Goal: Find specific page/section: Find specific page/section

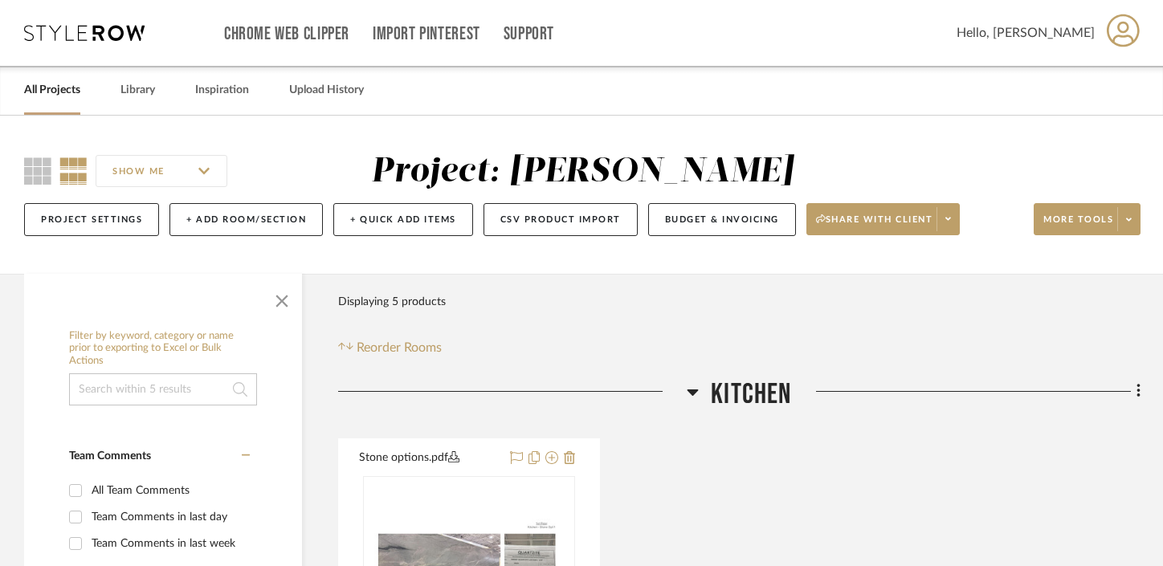
click at [62, 98] on link "All Projects" at bounding box center [52, 91] width 56 height 22
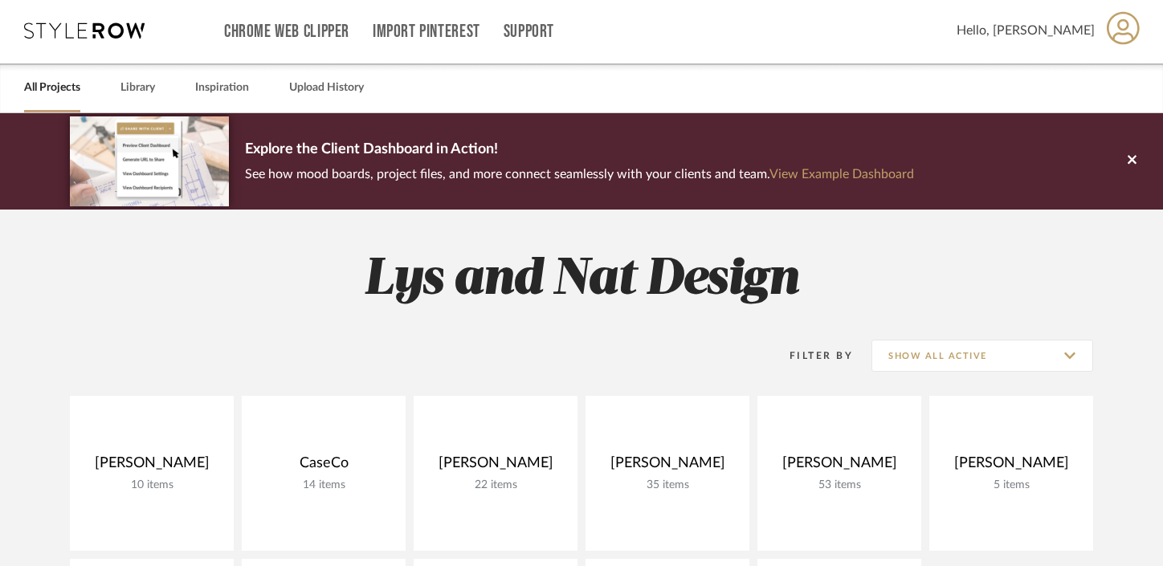
scroll to position [4, 0]
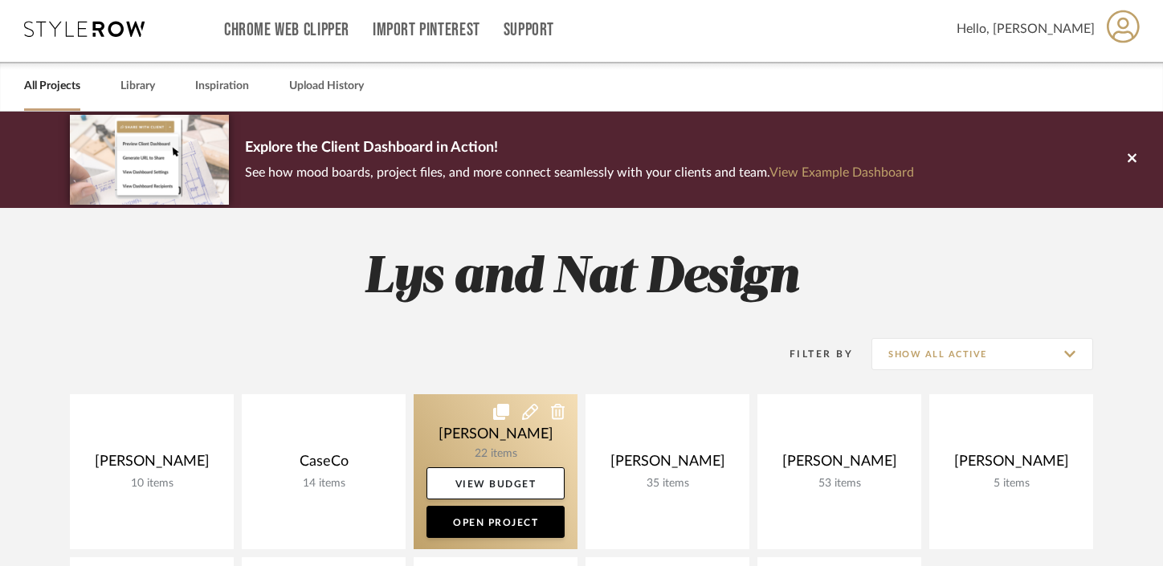
click at [448, 431] on link at bounding box center [496, 471] width 164 height 155
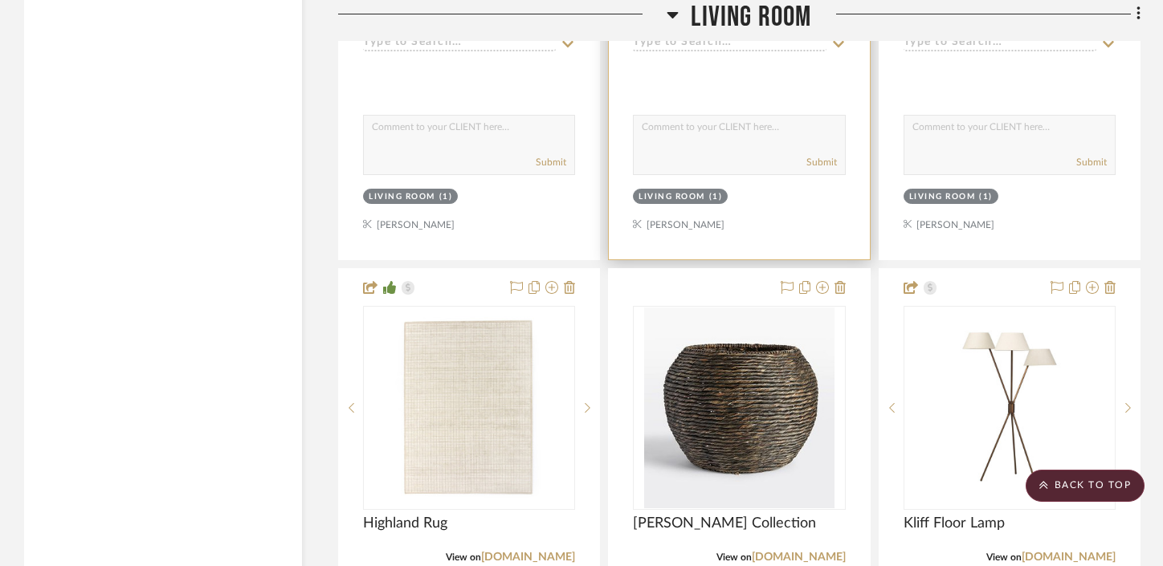
scroll to position [3191, 0]
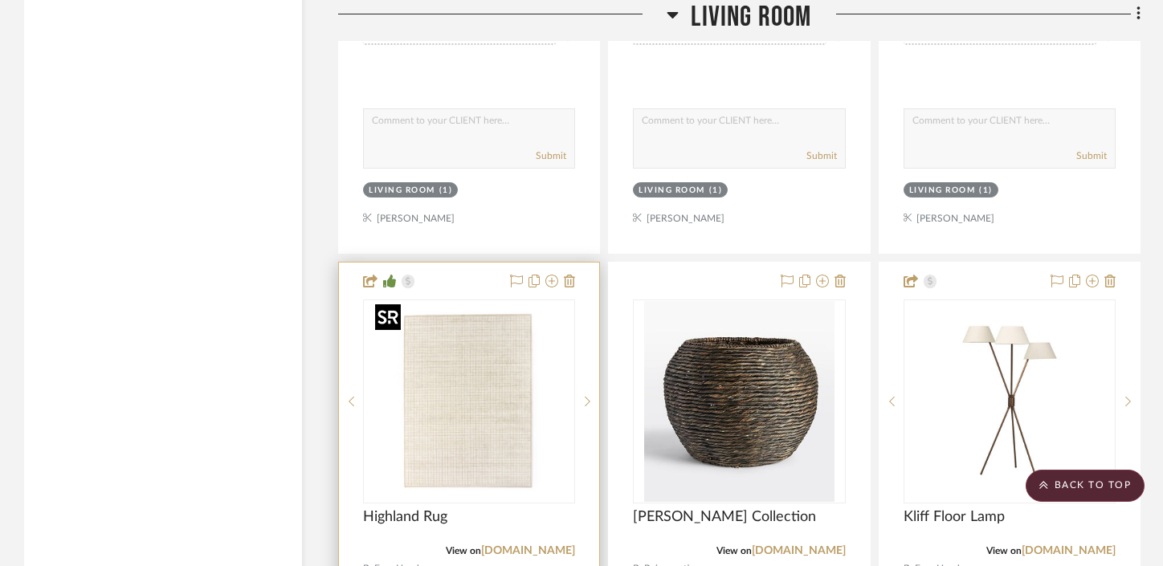
click at [0, 0] on img at bounding box center [0, 0] width 0 height 0
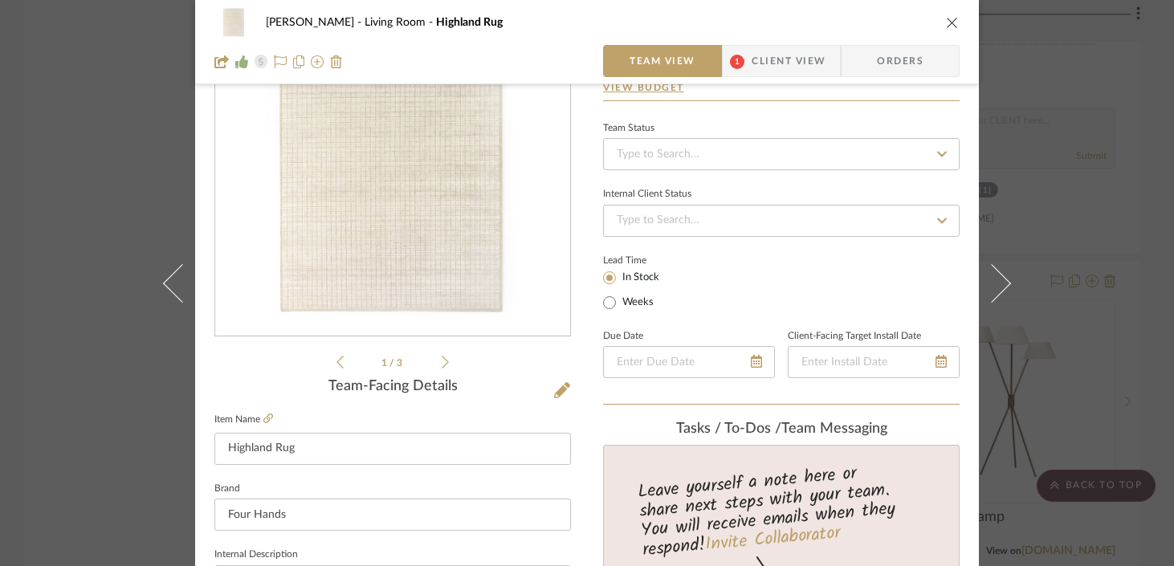
scroll to position [149, 0]
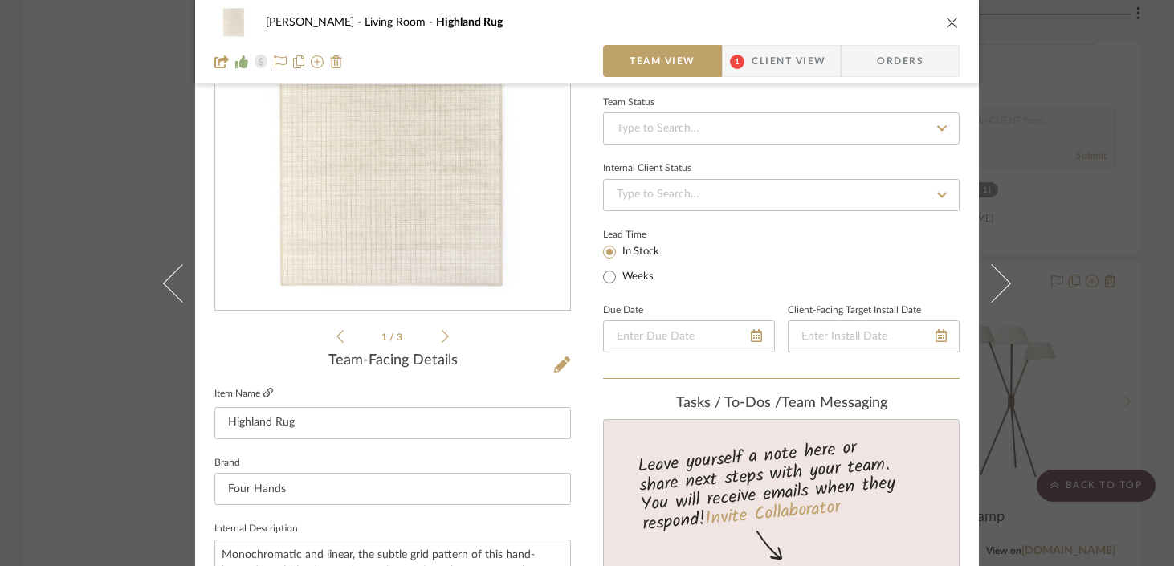
click at [267, 391] on icon at bounding box center [268, 393] width 10 height 10
click at [108, 239] on div "[PERSON_NAME] Living Room Highland Rug Team View 1 Client View Orders 1 / 3 Tea…" at bounding box center [587, 283] width 1174 height 566
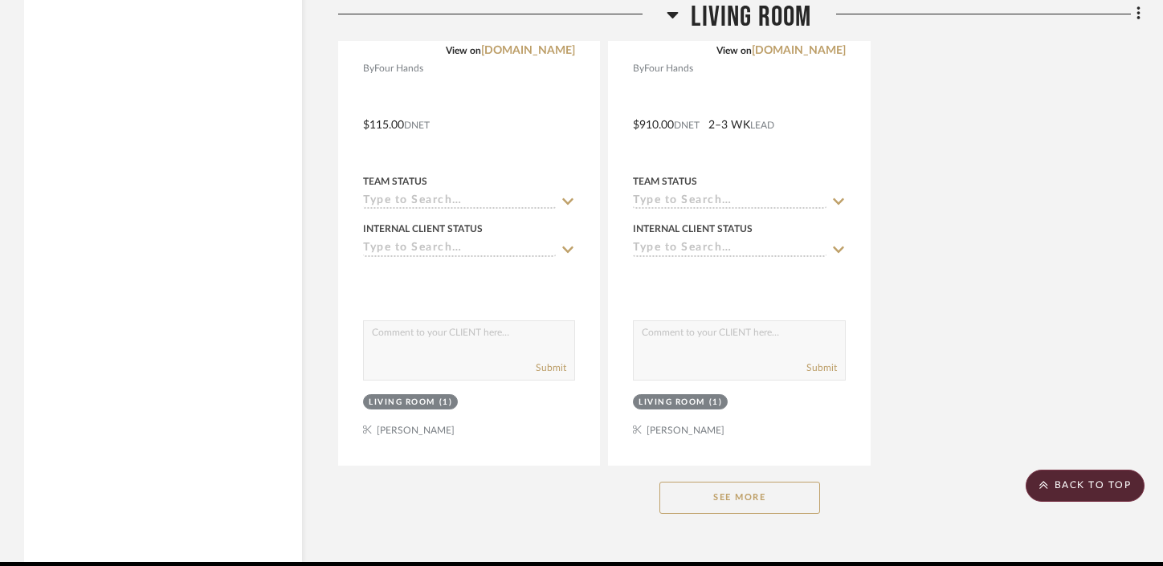
scroll to position [4469, 0]
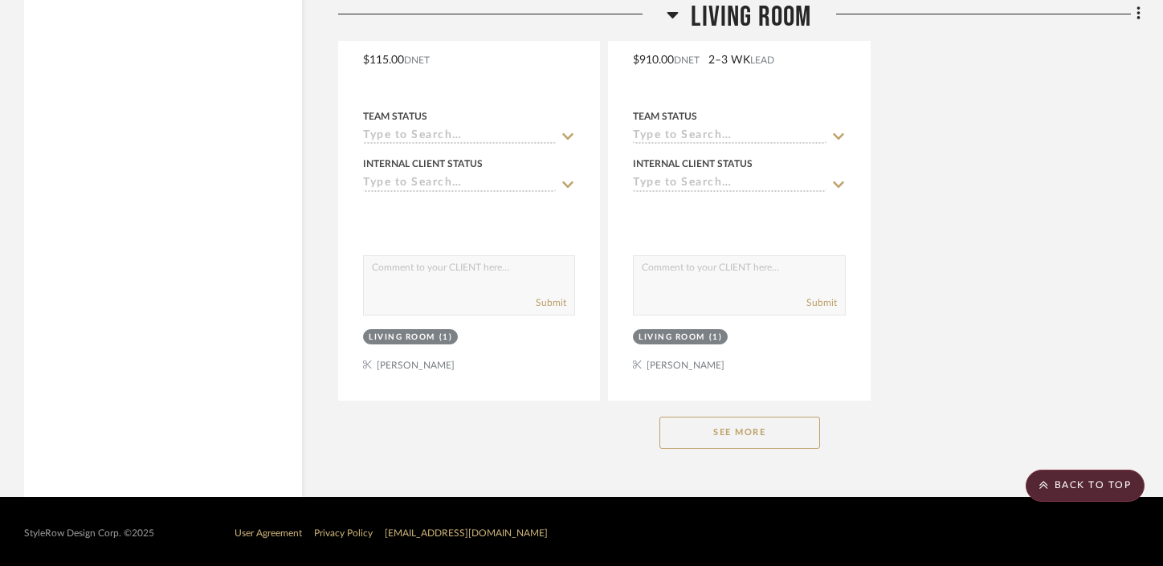
click at [723, 427] on button "See More" at bounding box center [739, 433] width 161 height 32
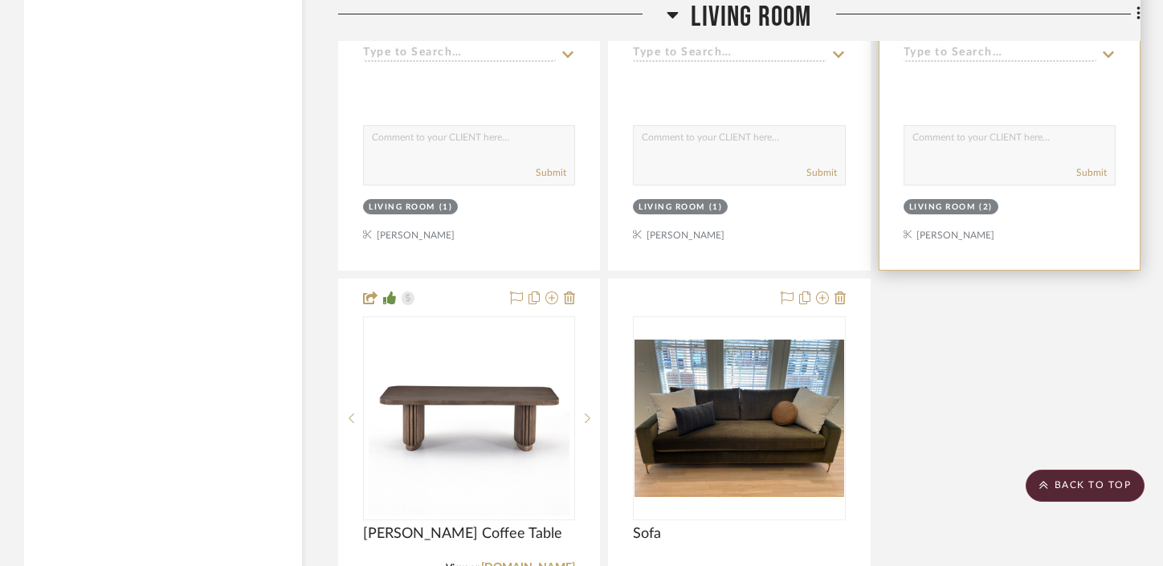
scroll to position [4673, 0]
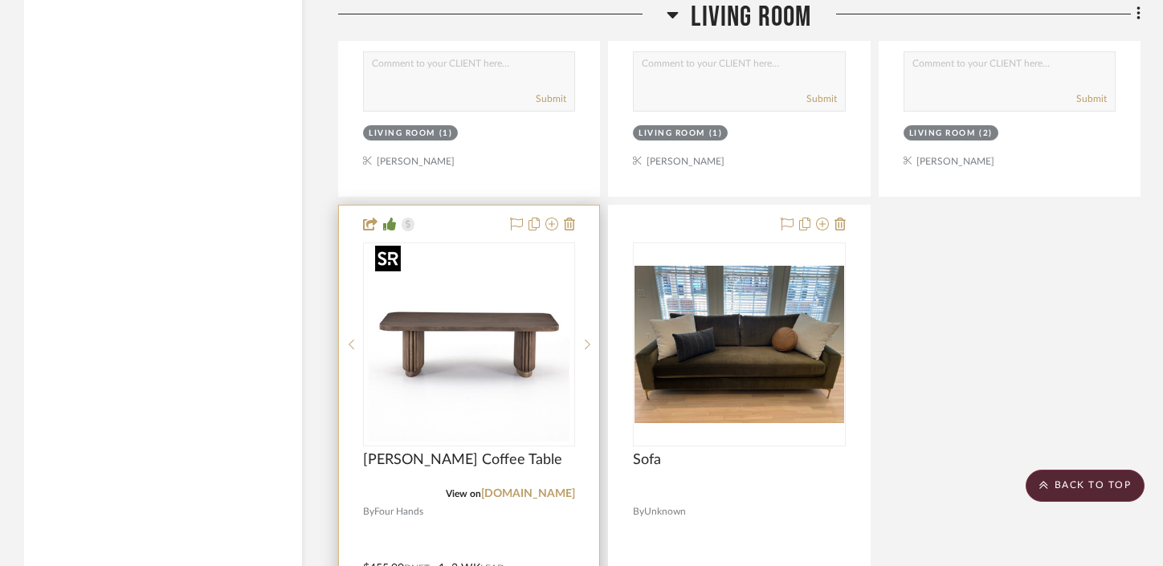
click at [0, 0] on img at bounding box center [0, 0] width 0 height 0
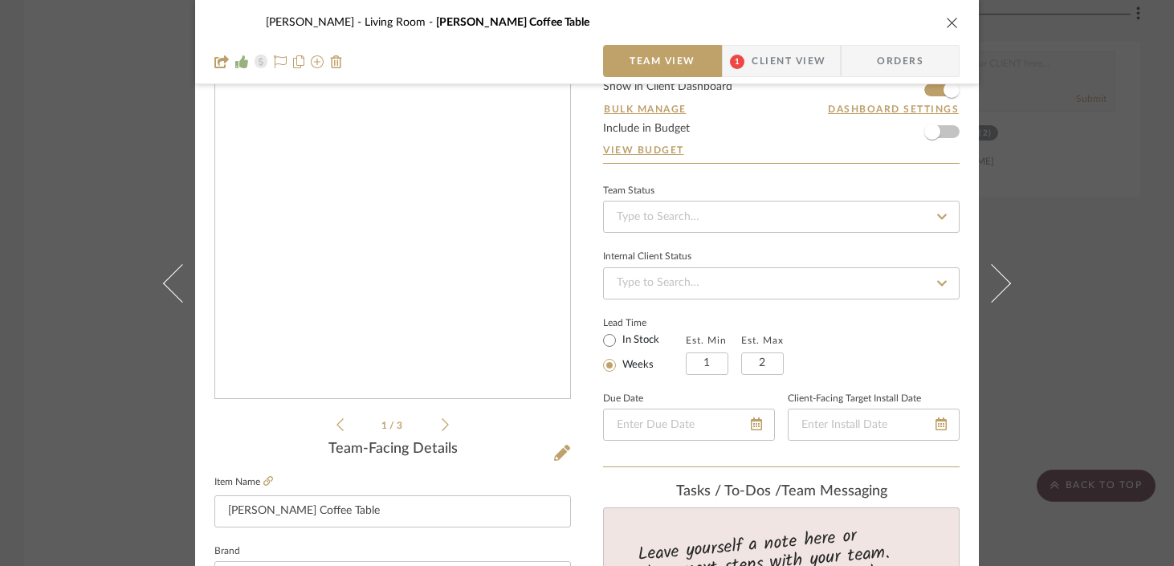
scroll to position [67, 0]
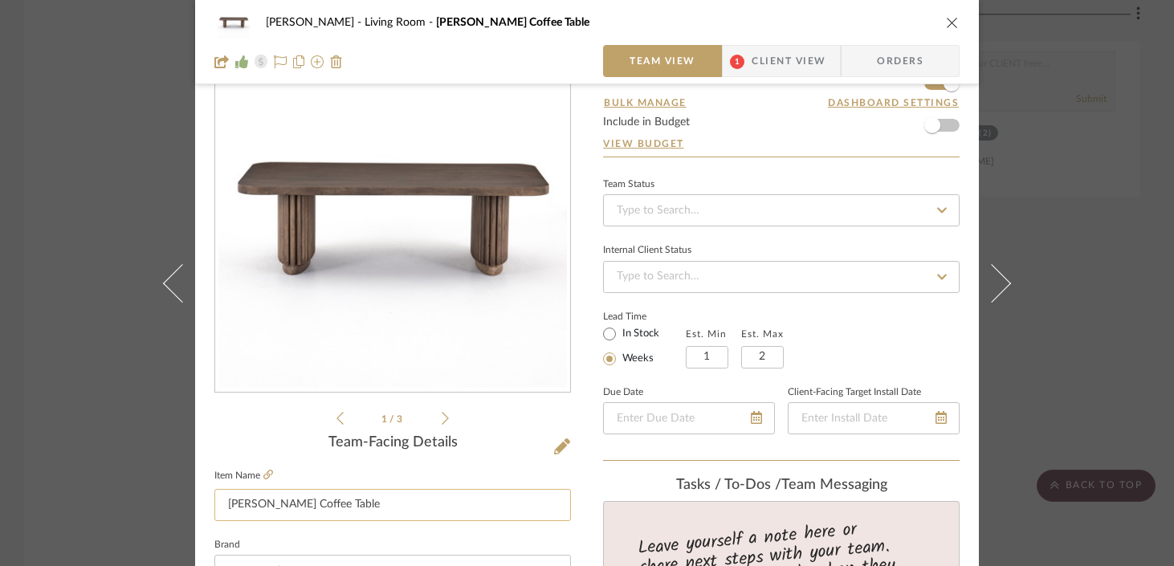
drag, startPoint x: 345, startPoint y: 501, endPoint x: 222, endPoint y: 497, distance: 123.0
click at [222, 497] on input "[PERSON_NAME] Coffee Table" at bounding box center [392, 505] width 357 height 32
click at [88, 165] on div "[PERSON_NAME] Living Room [PERSON_NAME] Coffee Table Team View 1 Client View Or…" at bounding box center [587, 283] width 1174 height 566
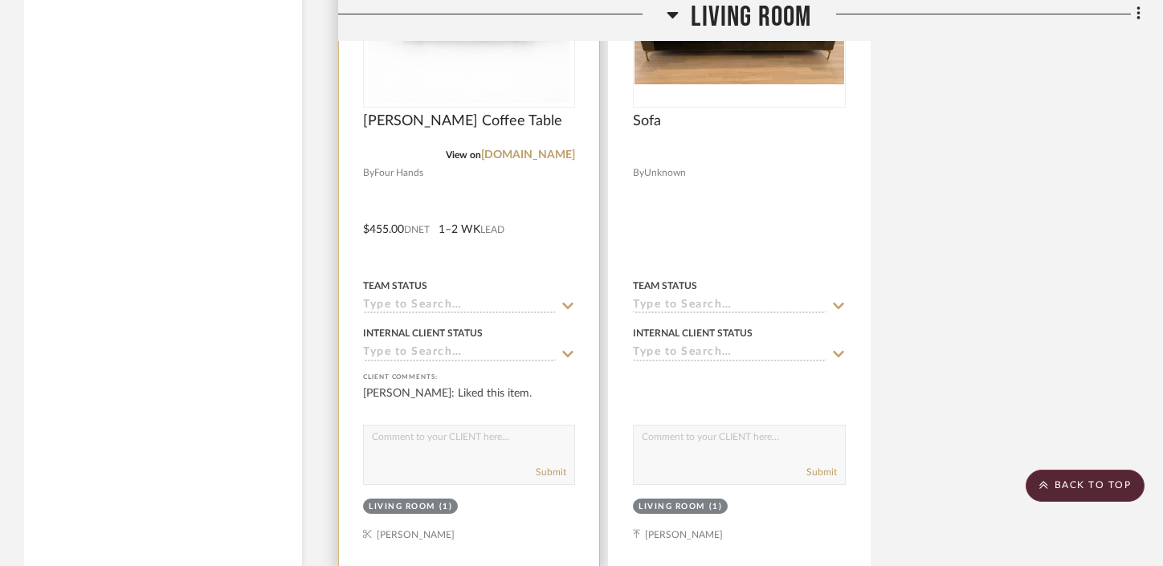
scroll to position [5181, 0]
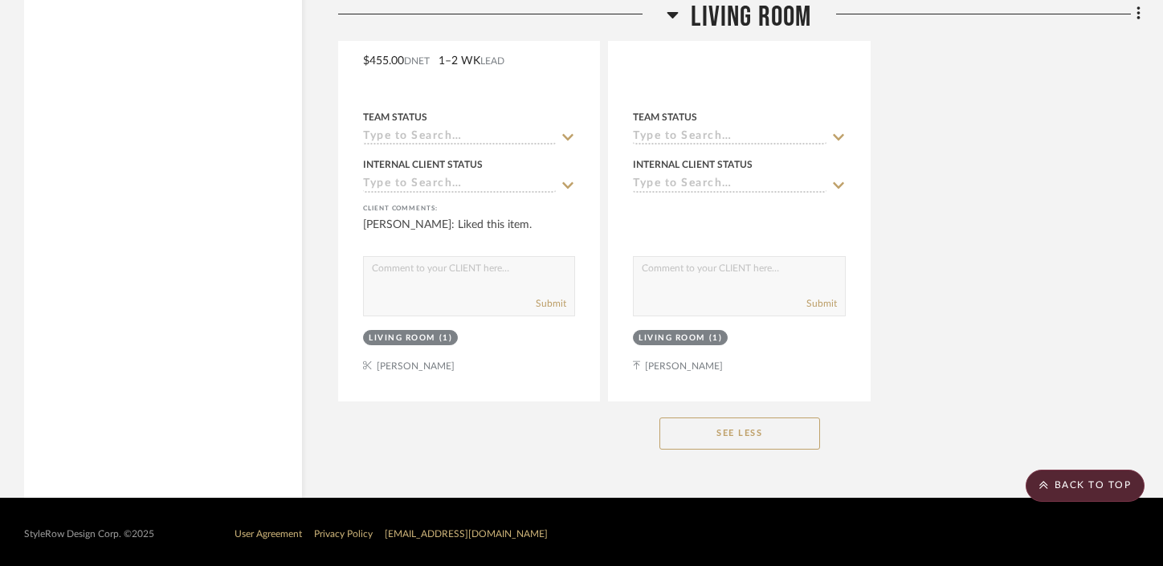
click at [668, 12] on icon at bounding box center [672, 15] width 11 height 6
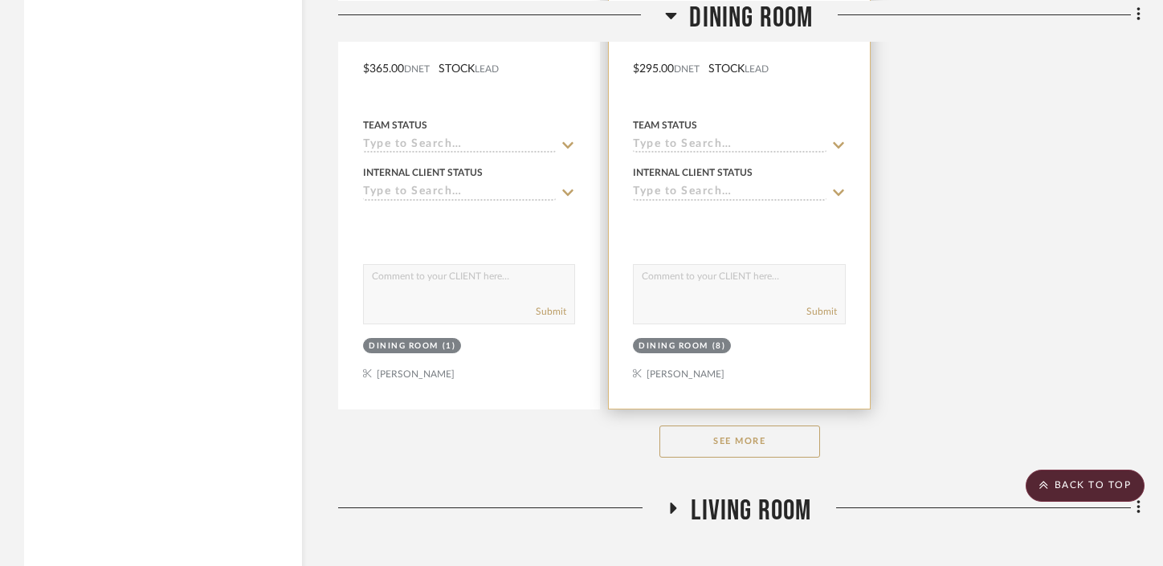
scroll to position [2186, 0]
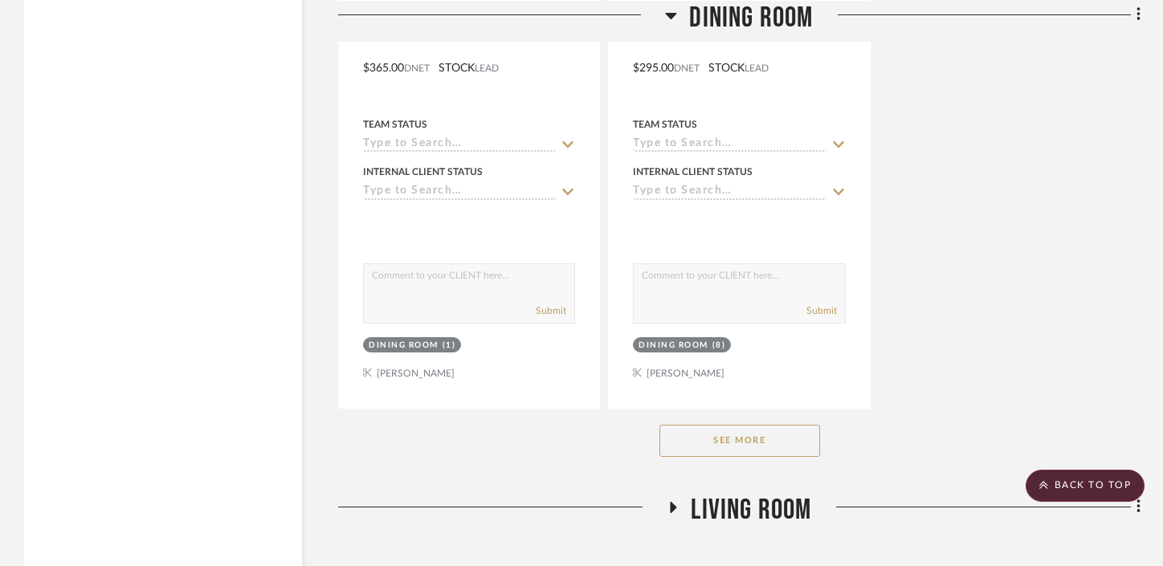
click at [741, 447] on button "See More" at bounding box center [739, 441] width 161 height 32
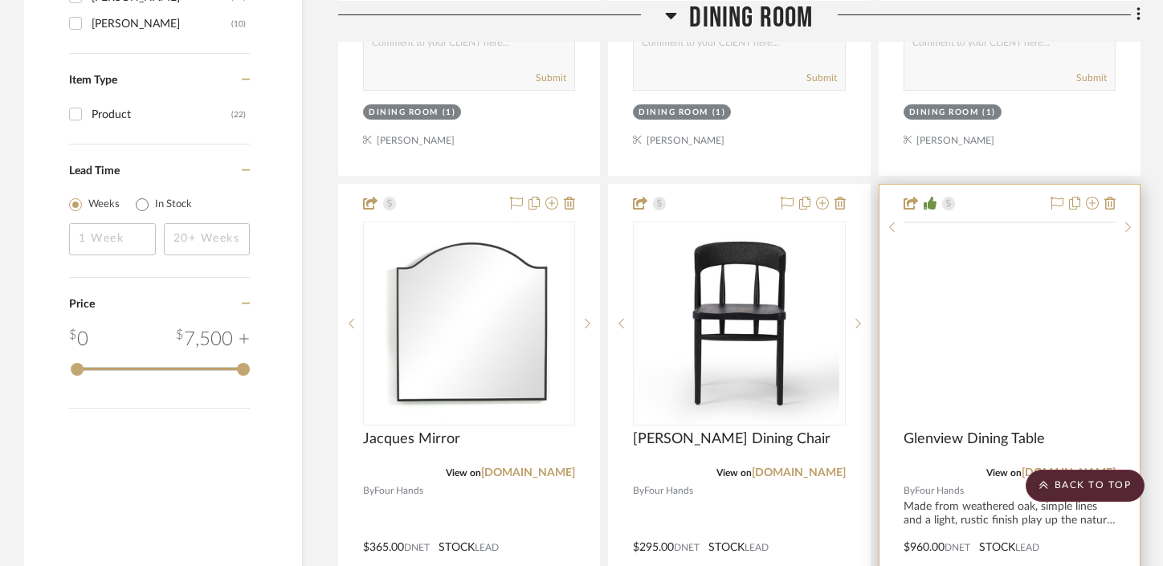
scroll to position [1651, 0]
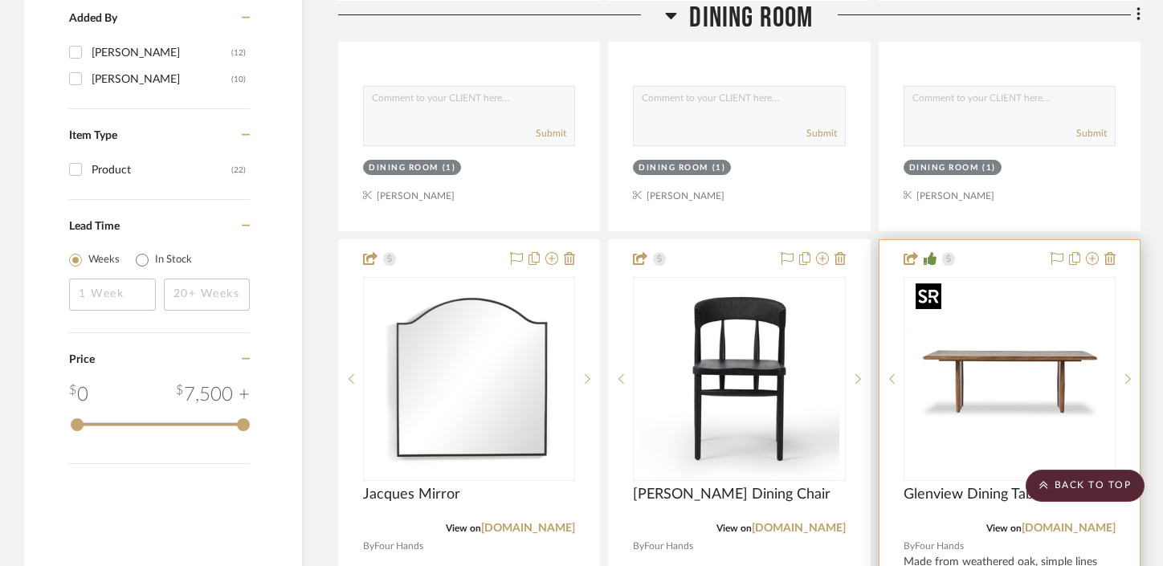
click at [0, 0] on img at bounding box center [0, 0] width 0 height 0
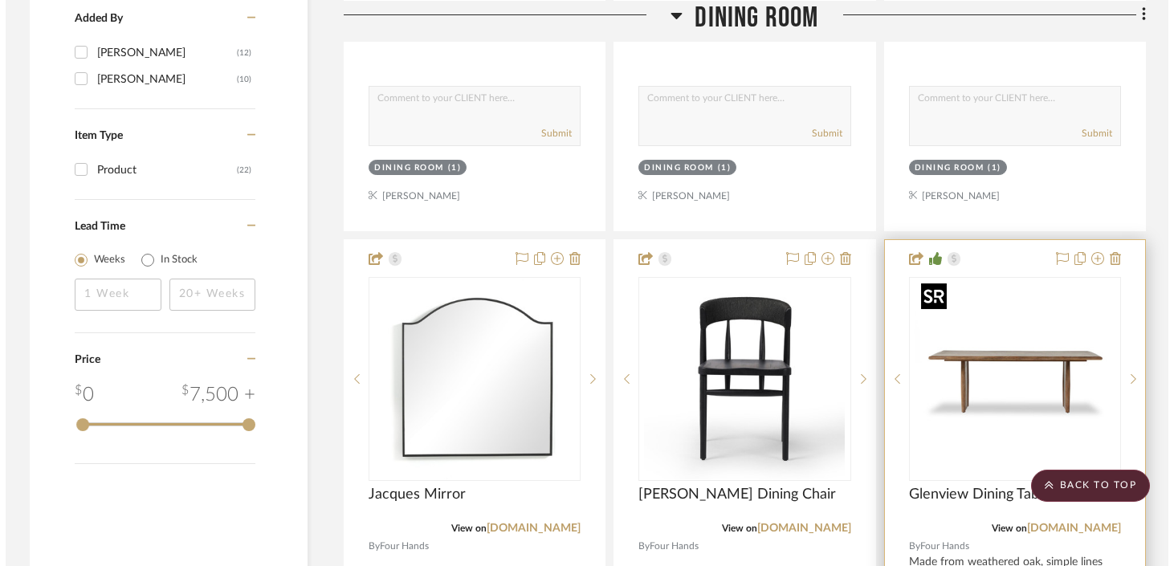
scroll to position [0, 0]
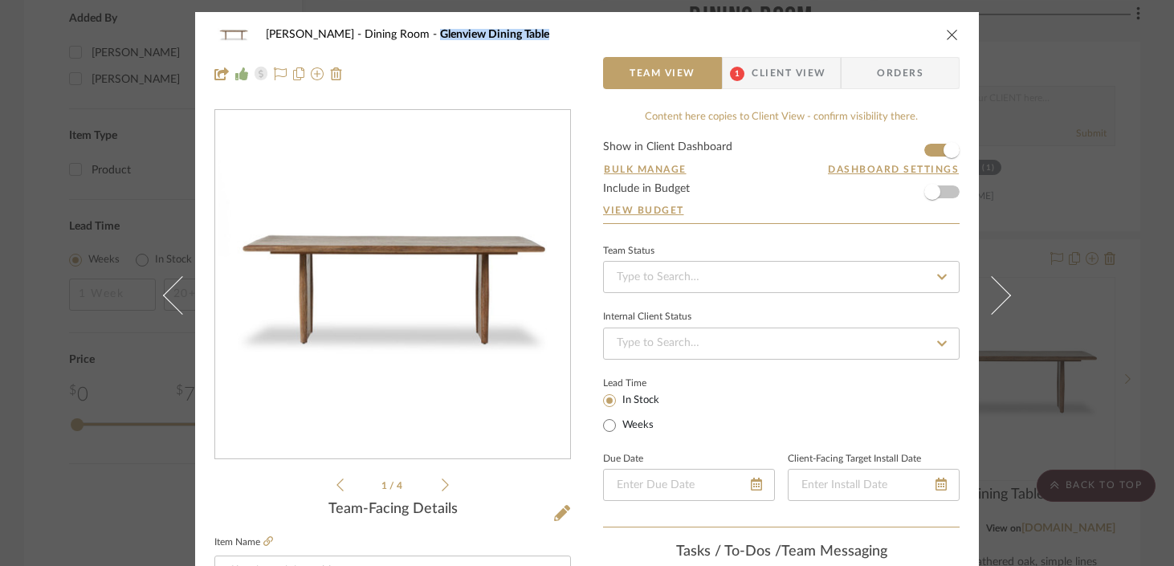
drag, startPoint x: 513, startPoint y: 40, endPoint x: 405, endPoint y: 33, distance: 108.7
click at [405, 33] on div "[PERSON_NAME] Dining Room Glenview Dining Table" at bounding box center [586, 34] width 745 height 32
copy span "Glenview Dining Table"
